Goal: Information Seeking & Learning: Find specific fact

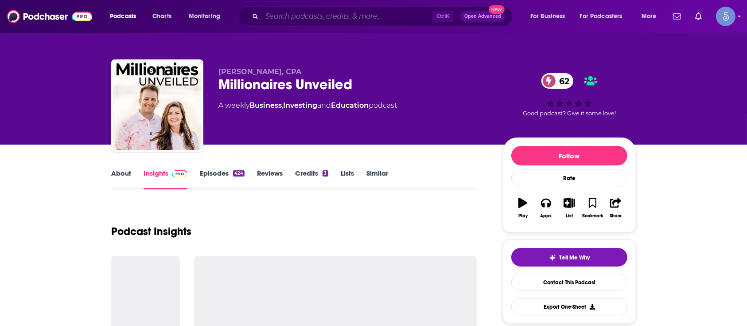
click at [318, 13] on input "Search podcasts, credits, & more..." at bounding box center [347, 16] width 171 height 14
paste input "[PERSON_NAME] Makes Money"
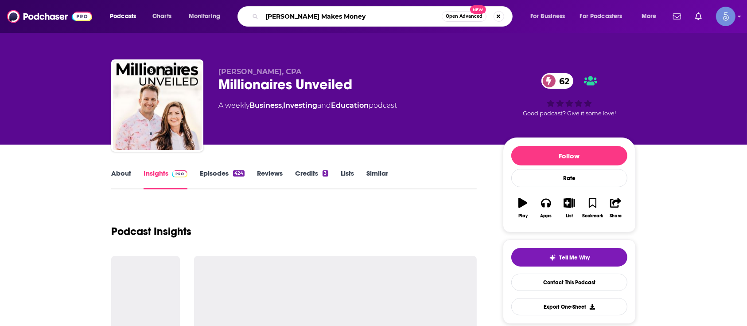
type input "[PERSON_NAME] Makes Money"
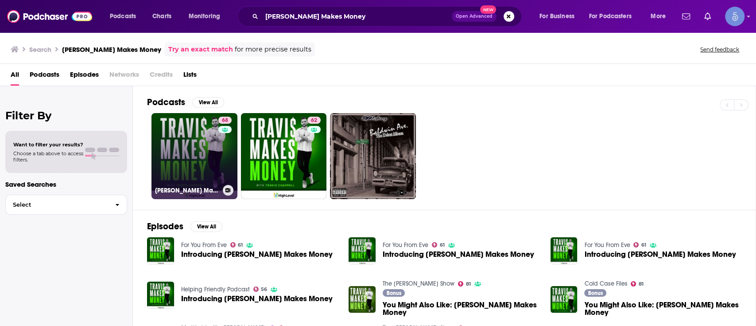
click at [211, 124] on link "68 Travis Makes Money" at bounding box center [195, 156] width 86 height 86
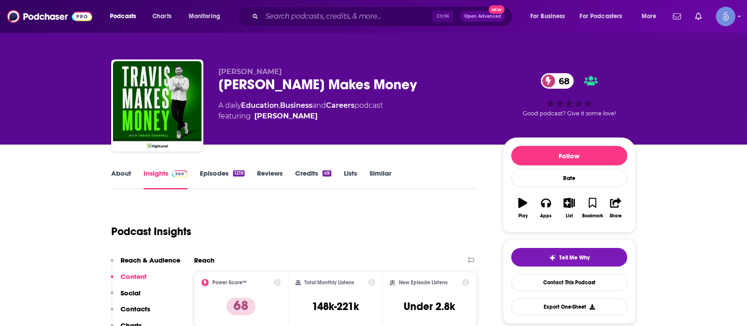
click at [253, 85] on div "Travis Makes Money 68" at bounding box center [353, 84] width 270 height 17
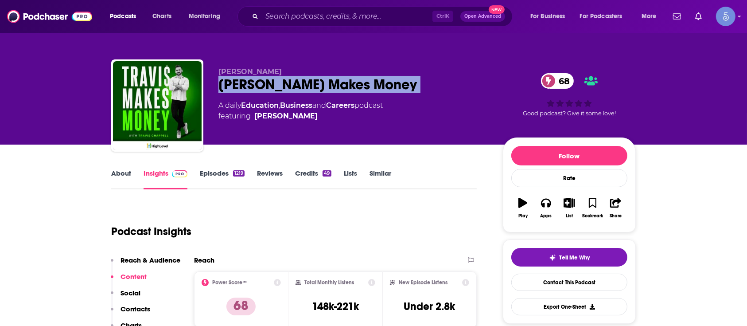
click at [253, 85] on div "Travis Makes Money 68" at bounding box center [353, 84] width 270 height 17
copy div "Travis Makes Money 68"
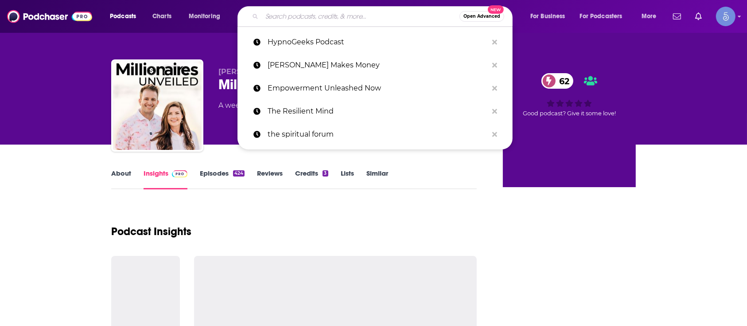
click at [289, 12] on input "Search podcasts, credits, & more..." at bounding box center [361, 16] width 198 height 14
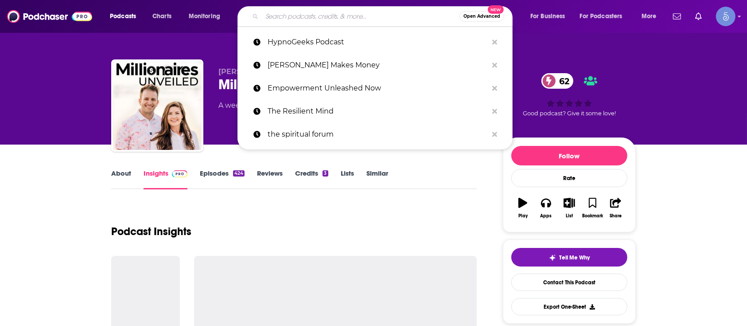
paste input "The Digital Executive"
type input "The Digital Executive"
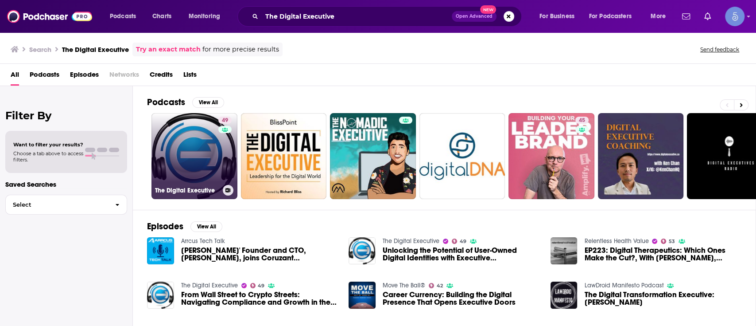
click at [171, 159] on link "49 The Digital Executive" at bounding box center [195, 156] width 86 height 86
